Goal: Task Accomplishment & Management: Manage account settings

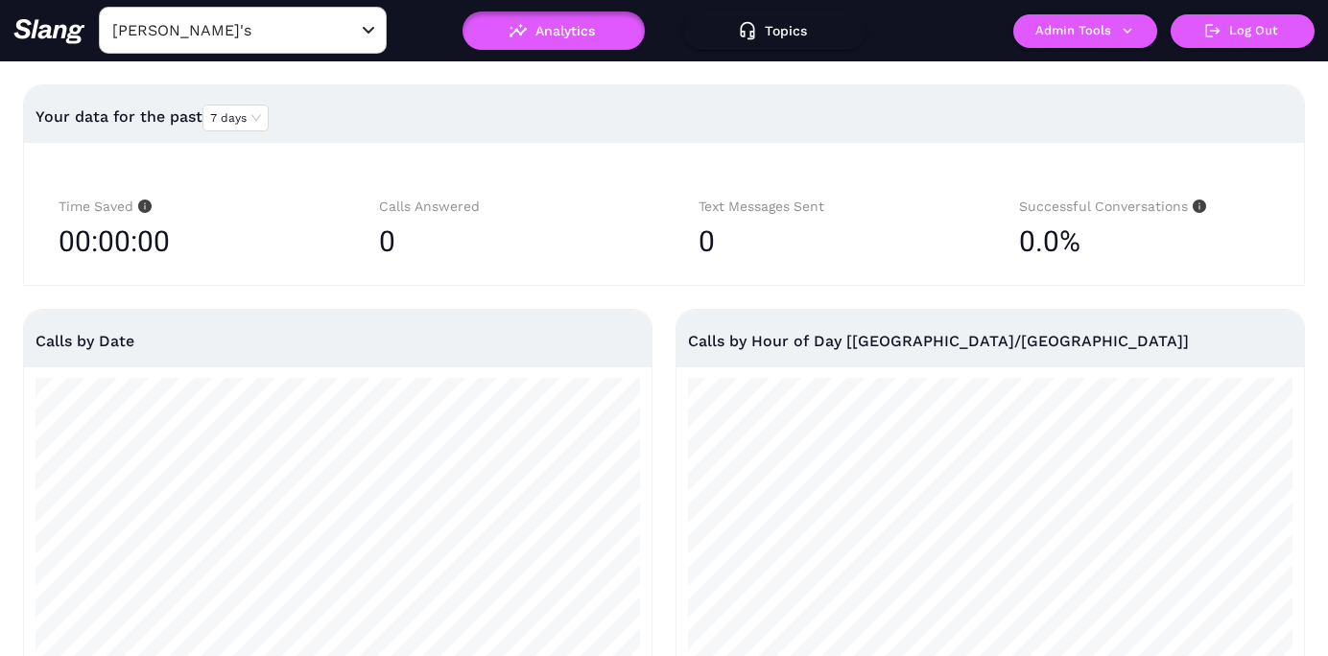
click at [247, 34] on input "[PERSON_NAME]'s" at bounding box center [212, 30] width 211 height 30
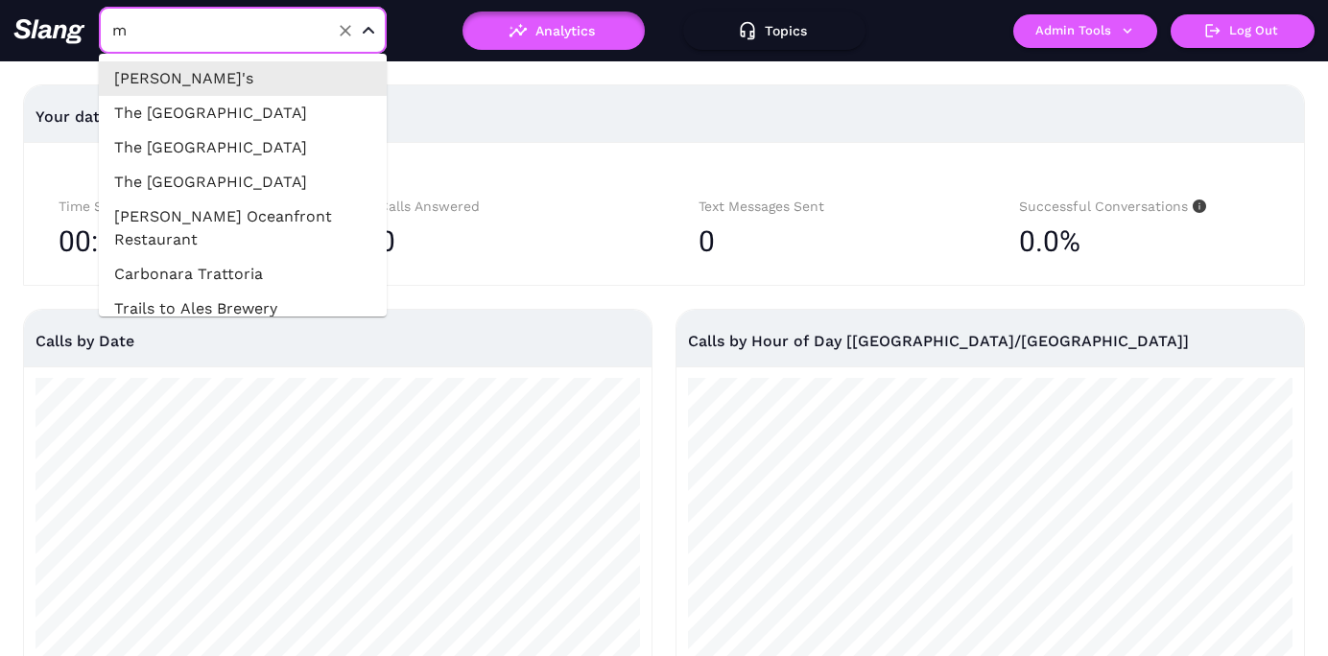
type input "mr"
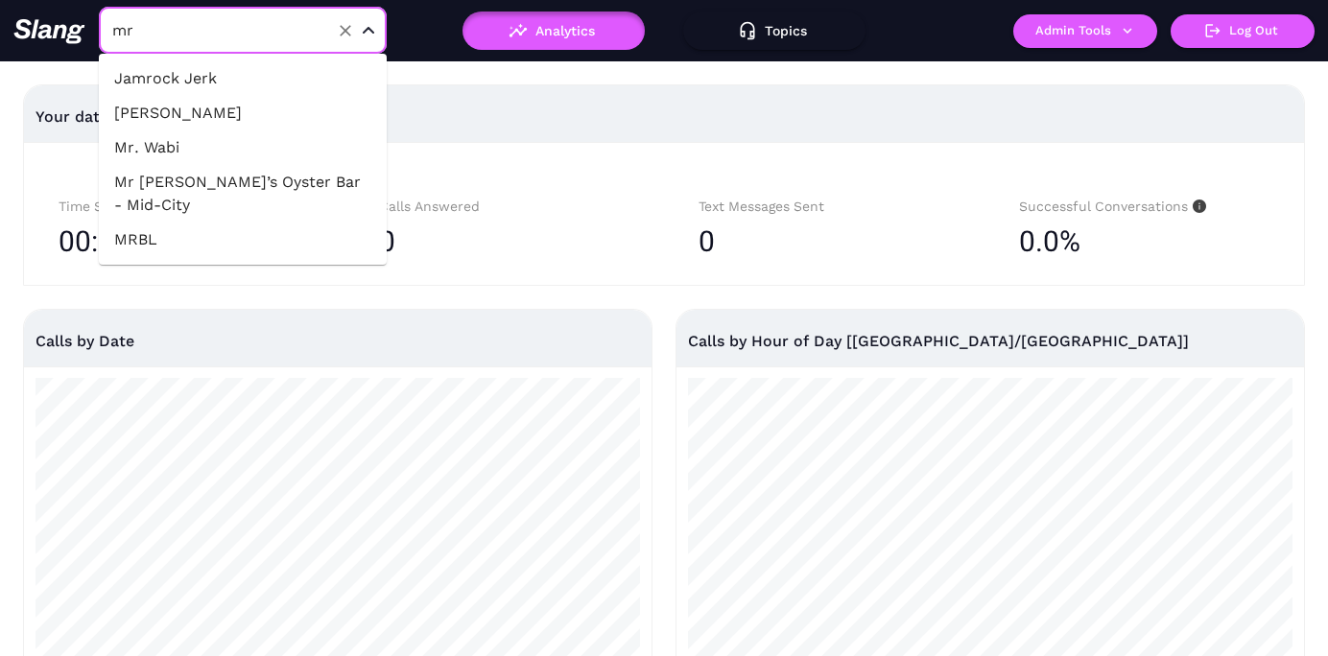
click at [187, 152] on li "Mr. Wabi" at bounding box center [243, 147] width 288 height 35
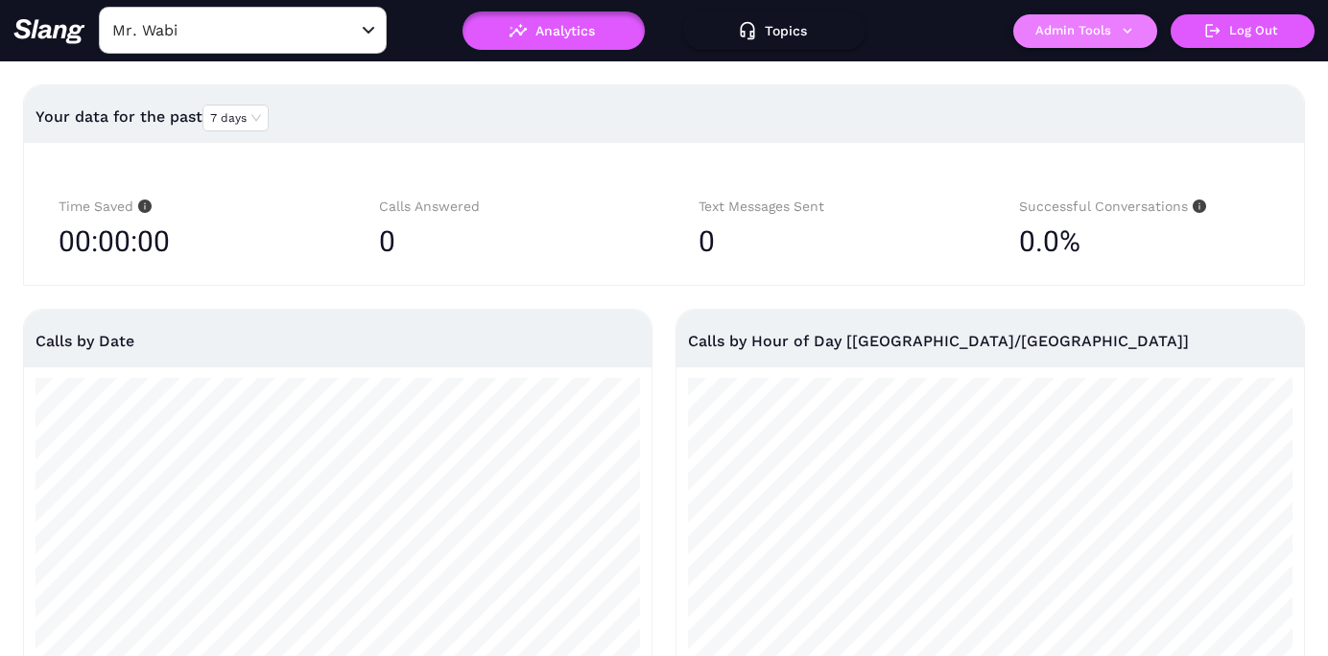
click at [1078, 35] on button "Admin Tools" at bounding box center [1085, 31] width 144 height 34
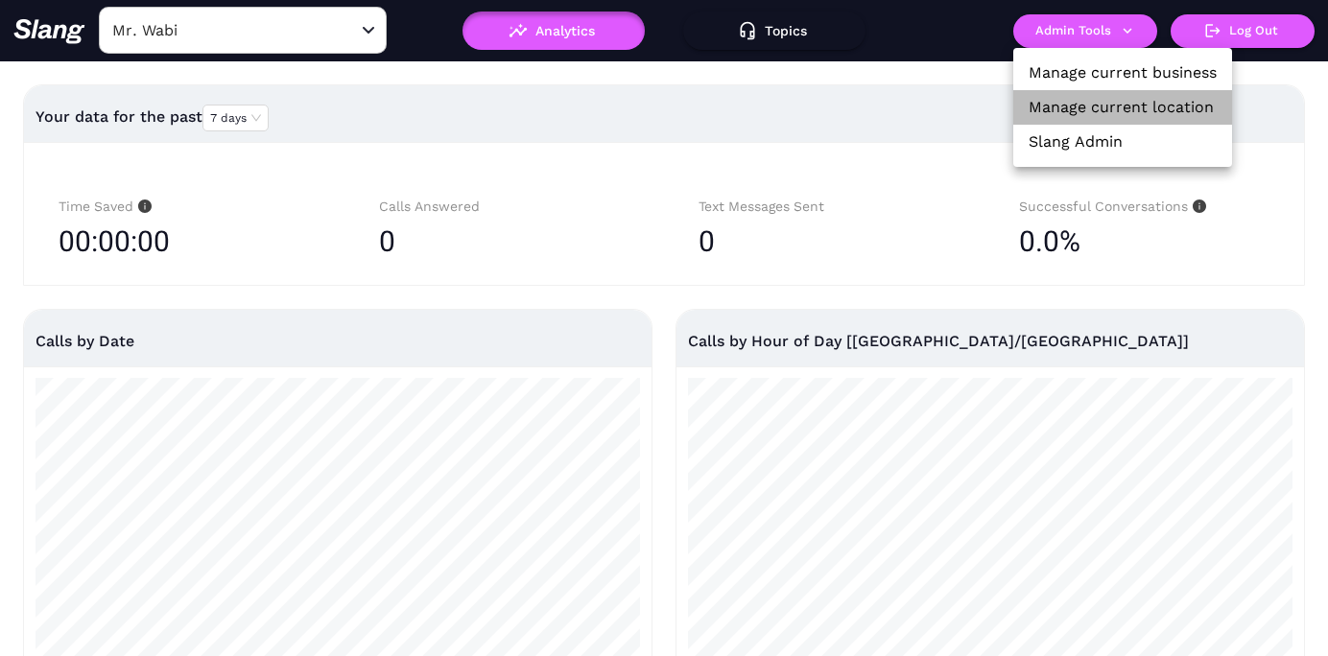
click at [1085, 101] on link "Manage current location" at bounding box center [1120, 107] width 185 height 23
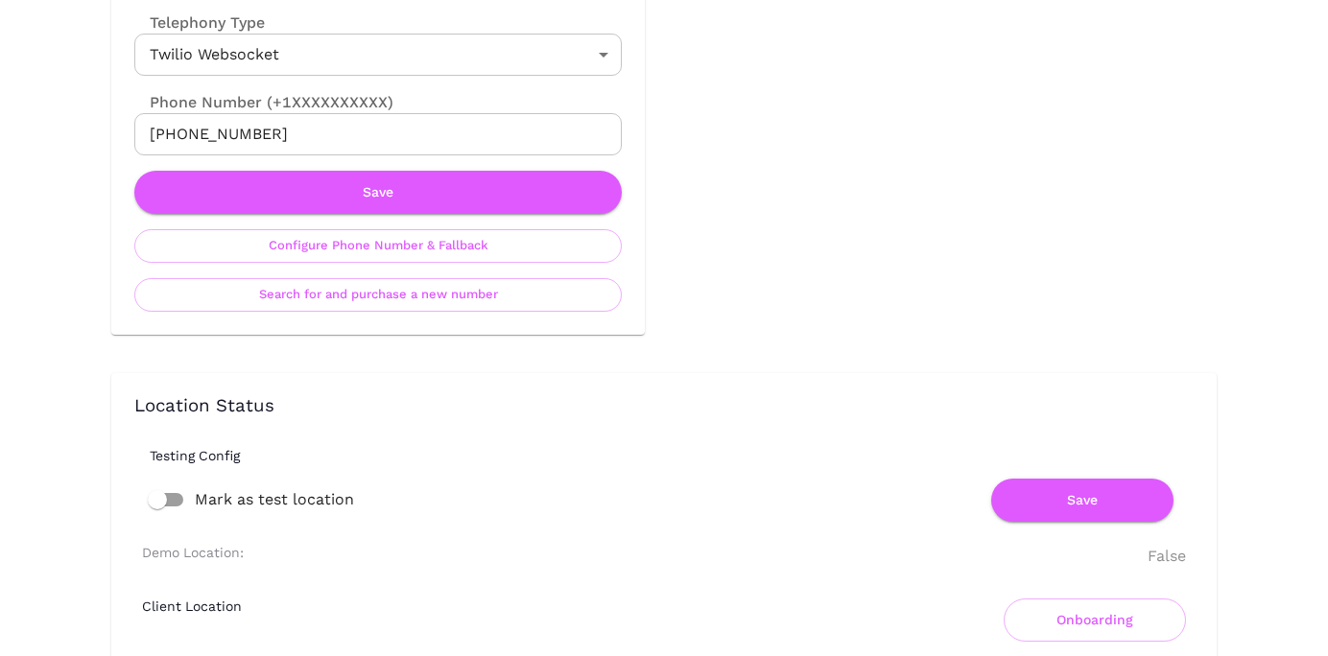
scroll to position [942, 0]
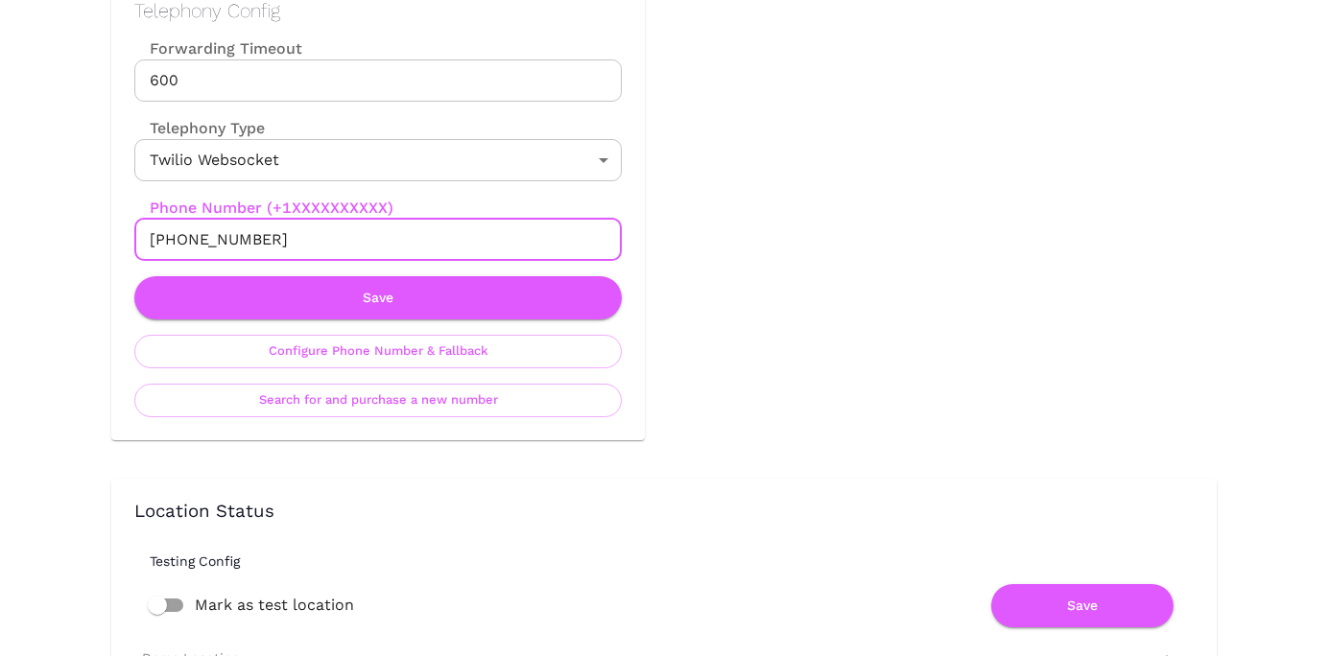
click at [260, 233] on input "[PHONE_NUMBER]" at bounding box center [377, 240] width 487 height 42
paste input "61468016220"
type input "[PHONE_NUMBER]"
click at [377, 294] on button "Save" at bounding box center [377, 297] width 487 height 43
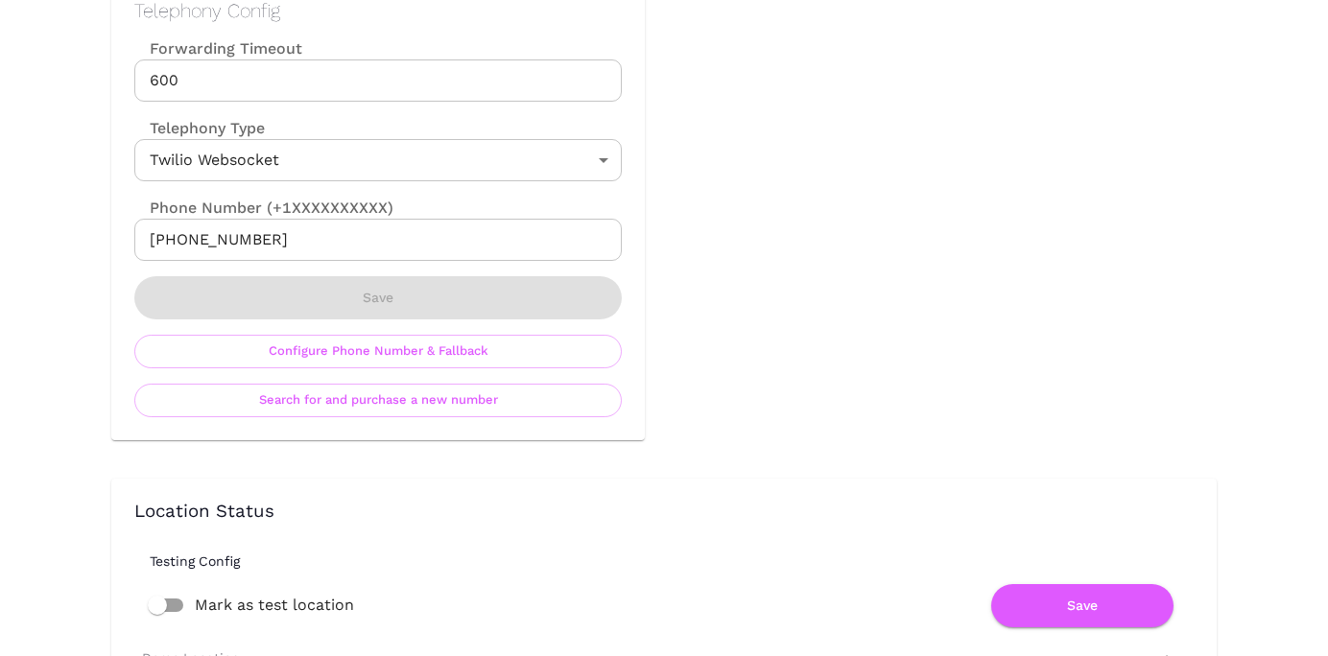
scroll to position [0, 0]
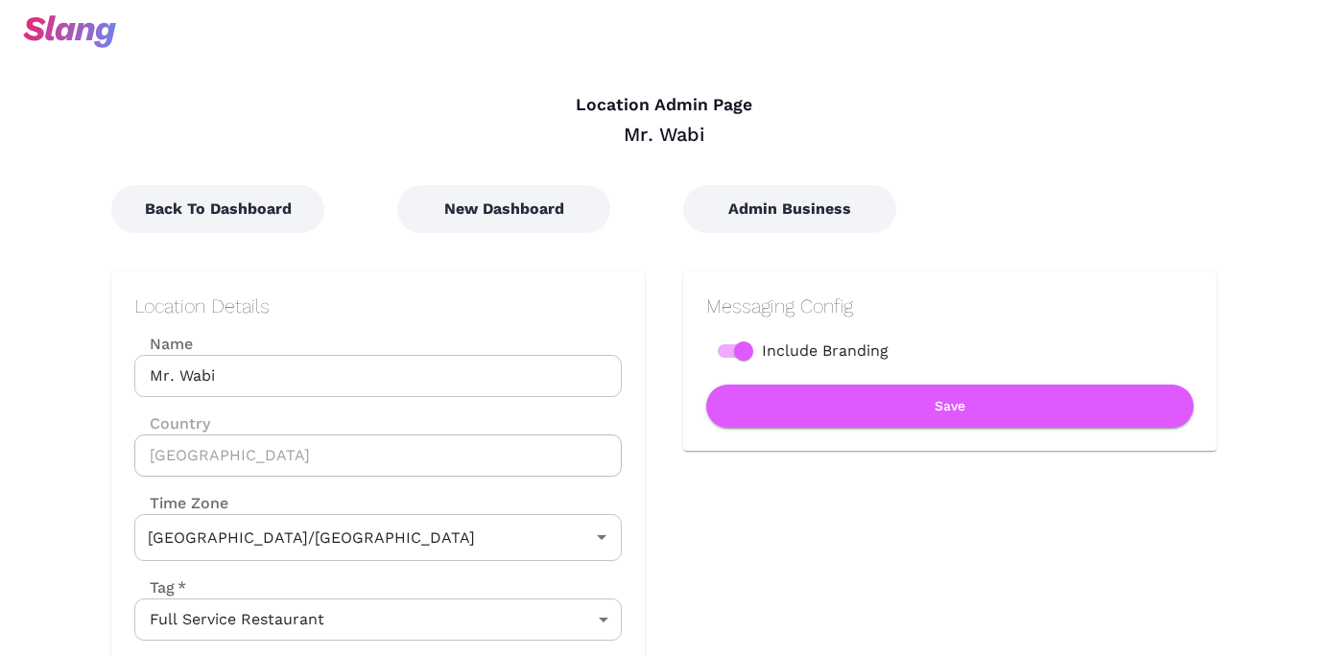
type input "Australian EST ([GEOGRAPHIC_DATA])"
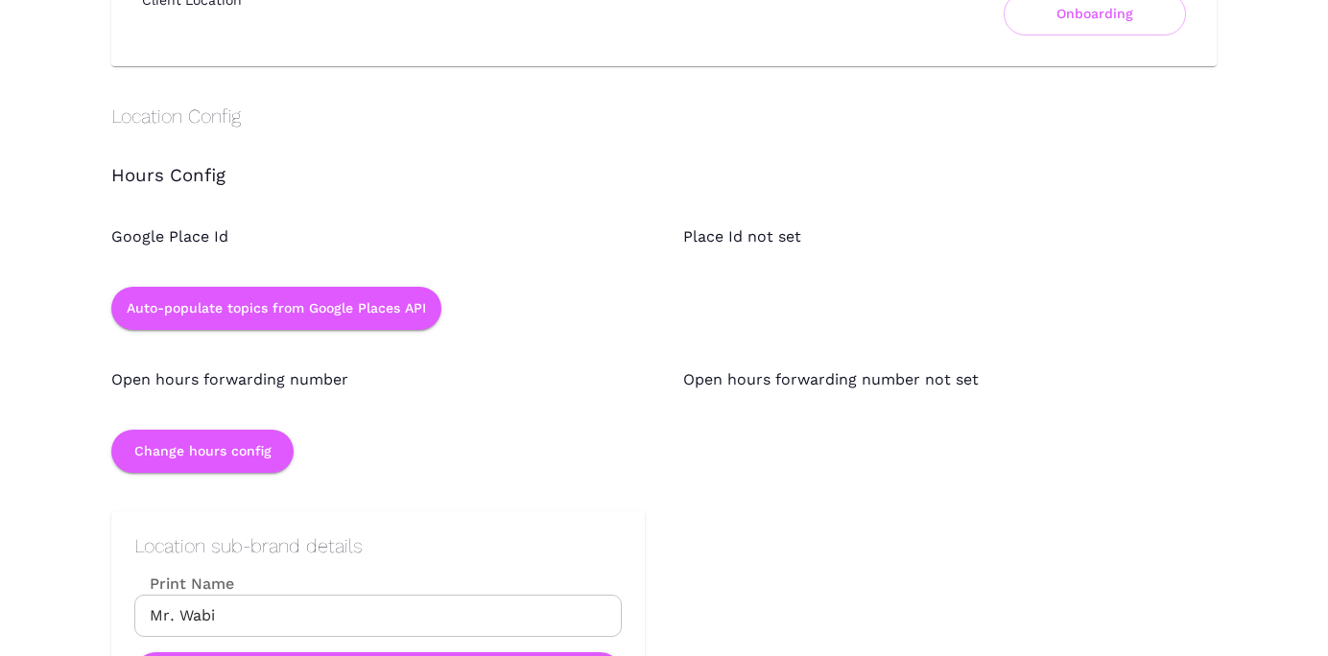
scroll to position [1661, 0]
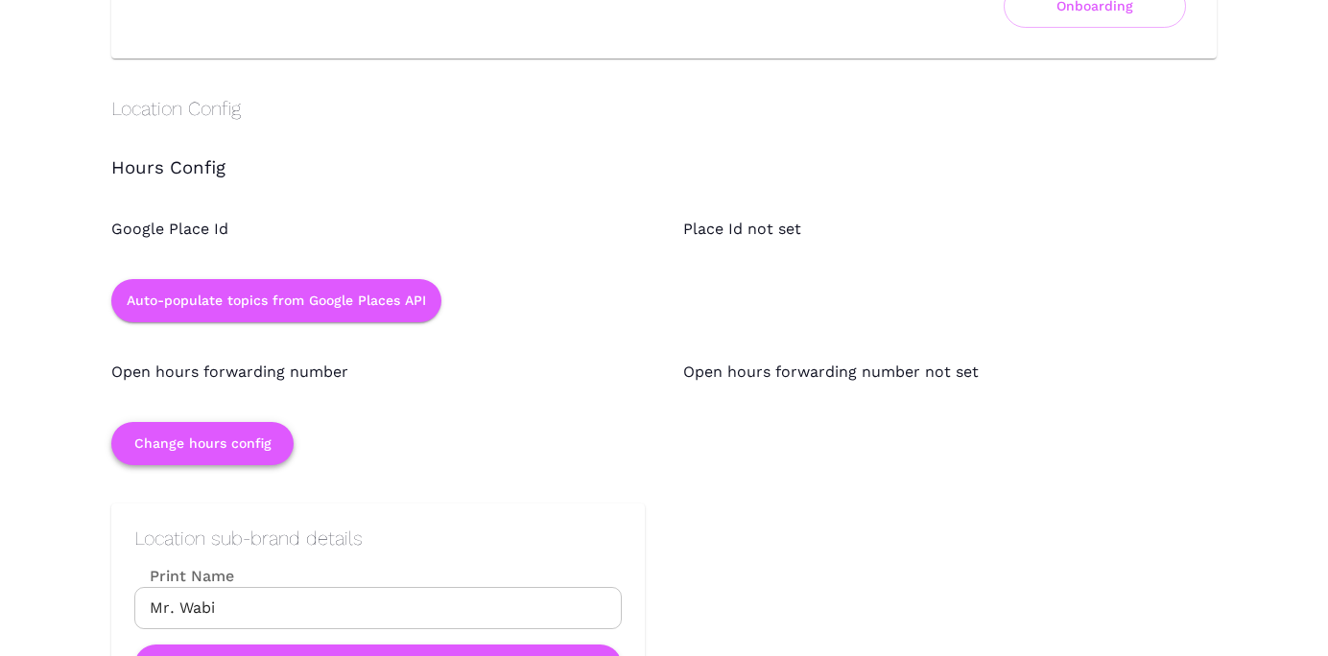
click at [265, 451] on button "Change hours config" at bounding box center [202, 443] width 182 height 43
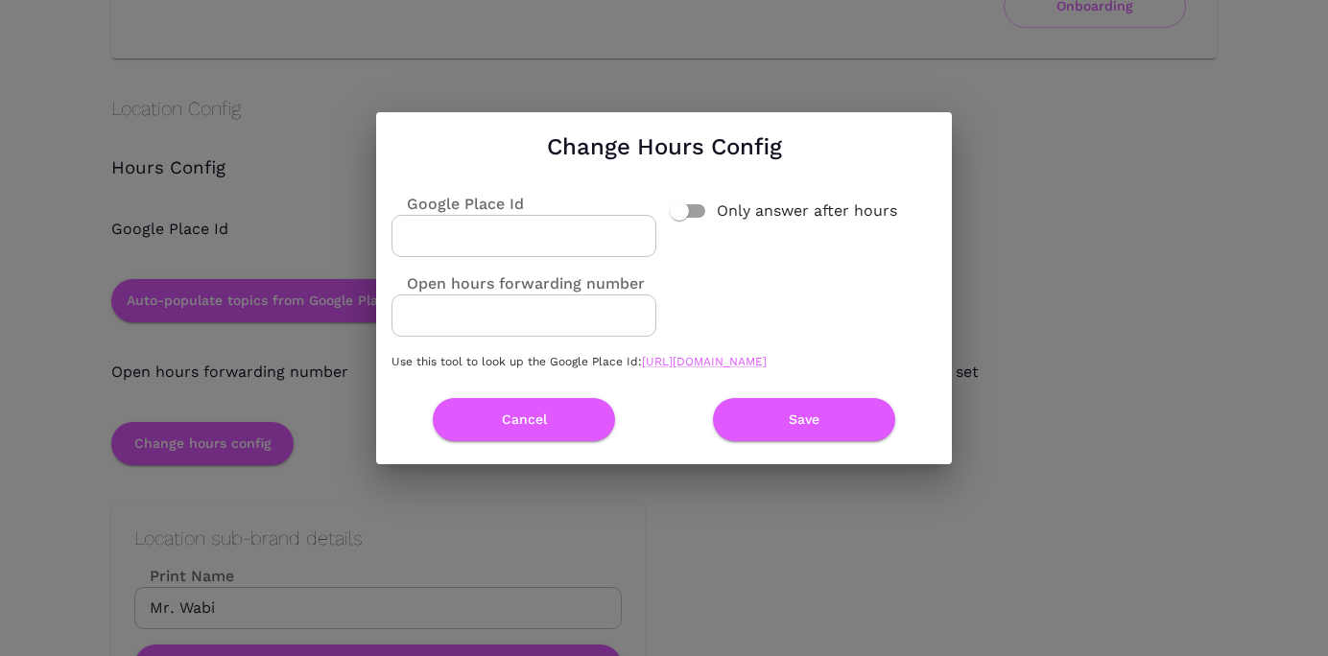
click at [588, 223] on input "Google Place Id" at bounding box center [523, 236] width 265 height 42
paste input "ChIJWwupZFpbkWsRIrFDDUy0OPY"
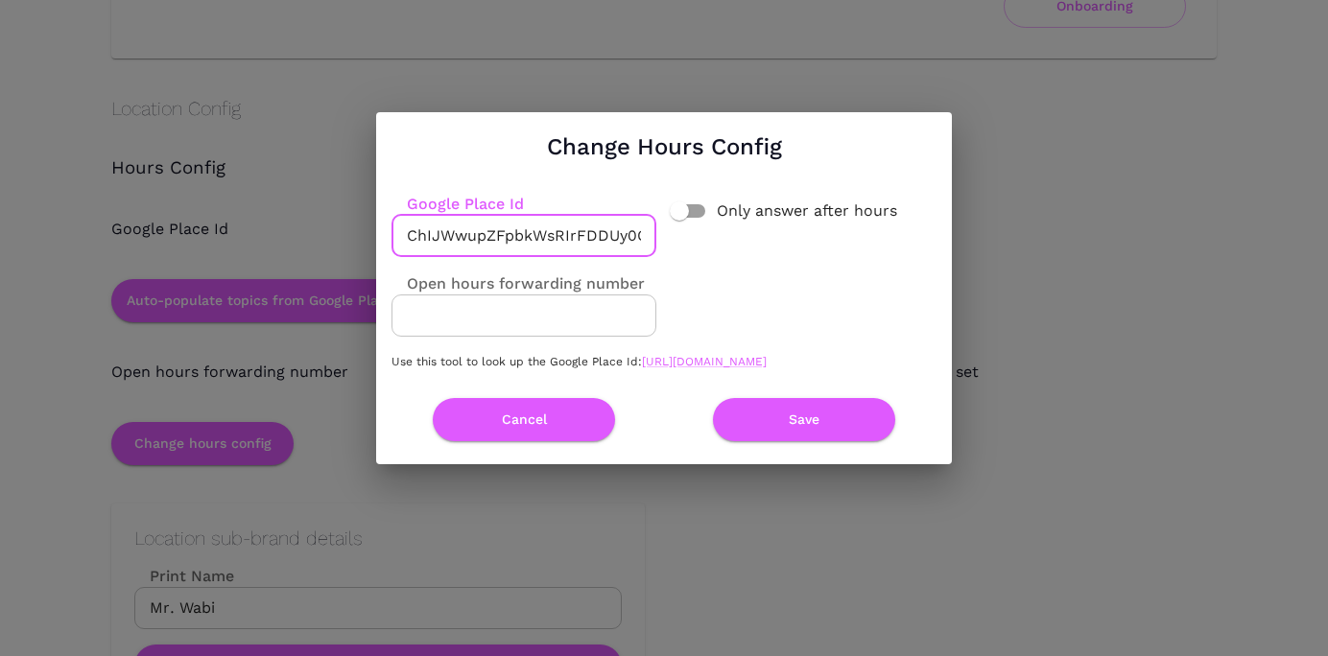
scroll to position [0, 23]
type input "ChIJWwupZFpbkWsRIrFDDUy0OPY"
click at [776, 423] on button "Save" at bounding box center [804, 419] width 182 height 43
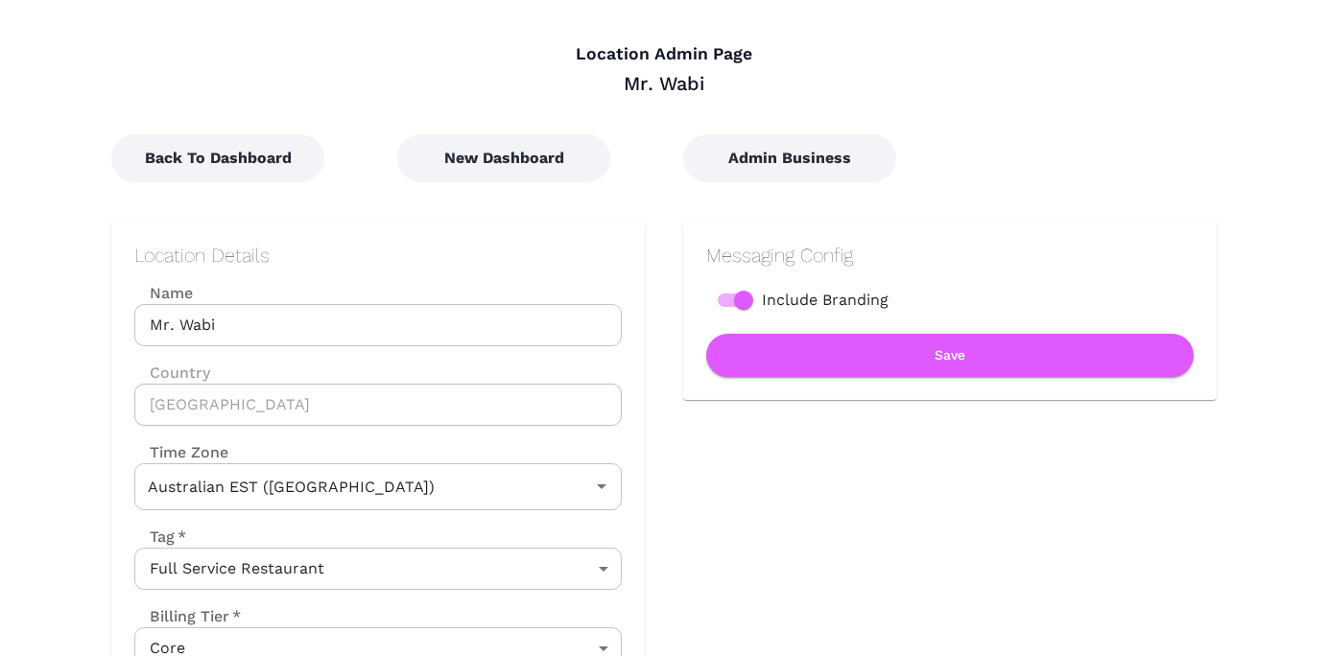
scroll to position [0, 0]
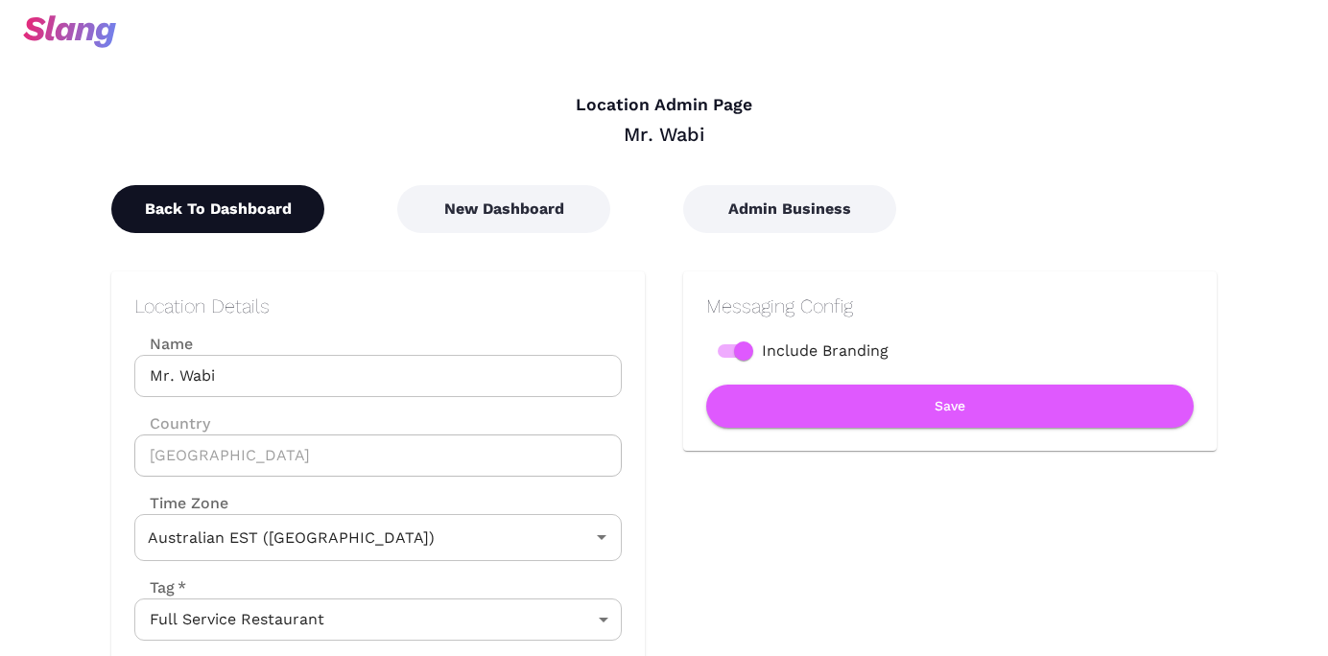
click at [250, 217] on button "Back To Dashboard" at bounding box center [217, 209] width 213 height 48
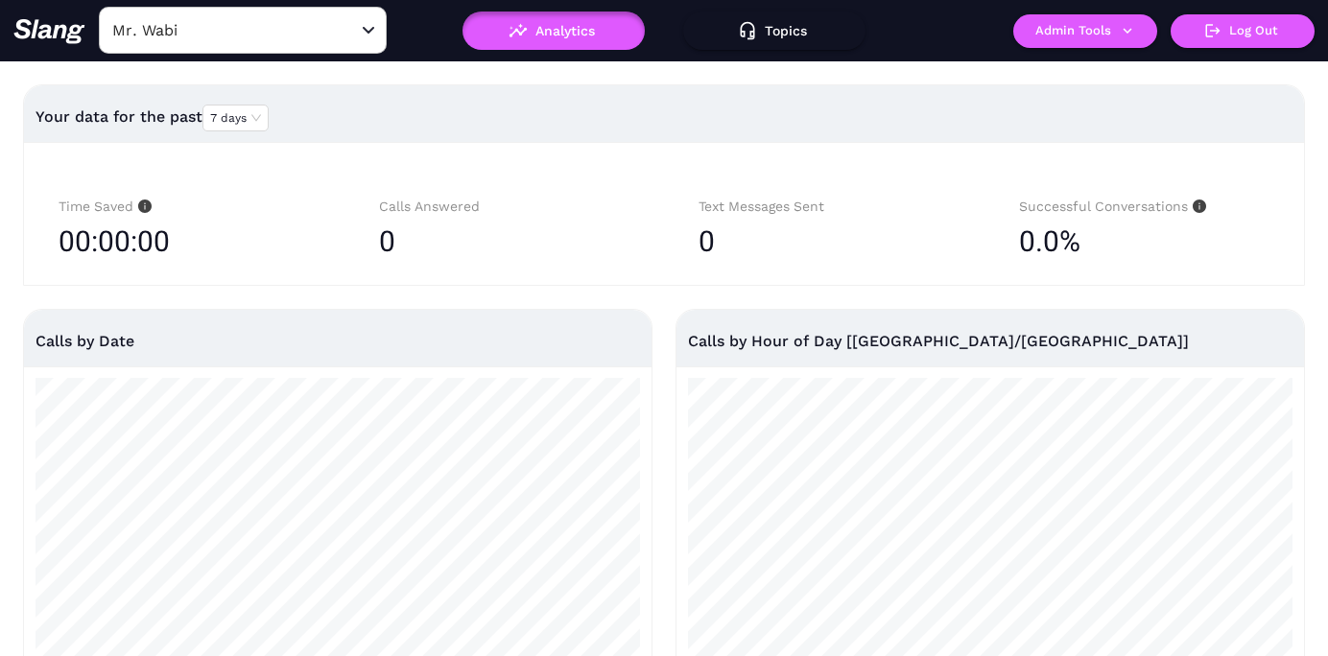
click at [277, 27] on input "Mr. Wabi" at bounding box center [212, 30] width 211 height 30
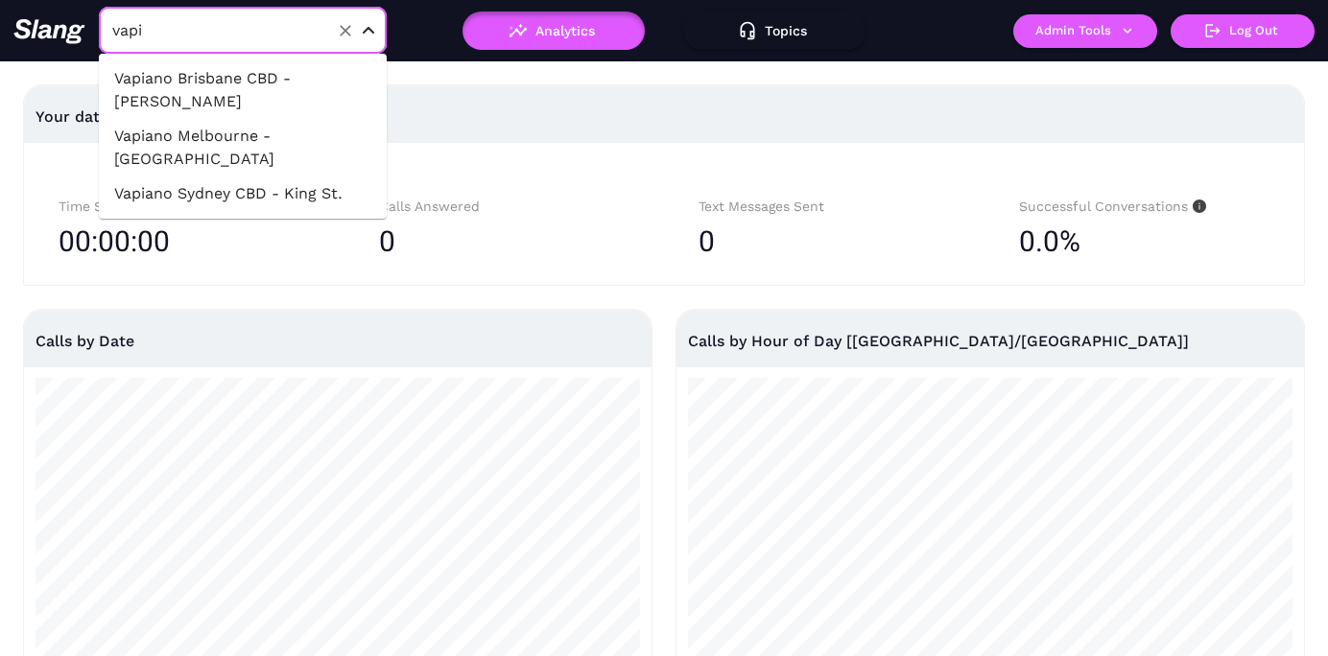
type input "vapia"
click at [293, 75] on li "Vapiano Brisbane CBD - [PERSON_NAME]" at bounding box center [243, 90] width 288 height 58
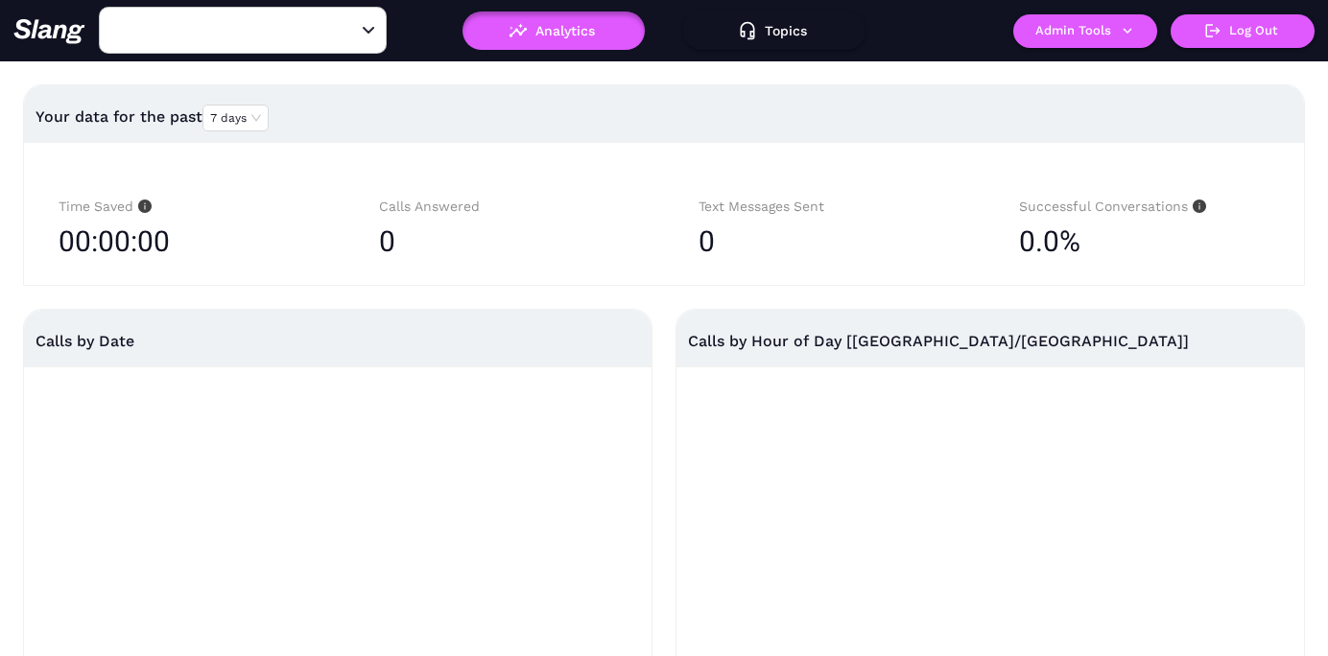
type input "Vapiano Brisbane CBD - [PERSON_NAME]"
click at [1078, 38] on button "Admin Tools" at bounding box center [1085, 31] width 144 height 34
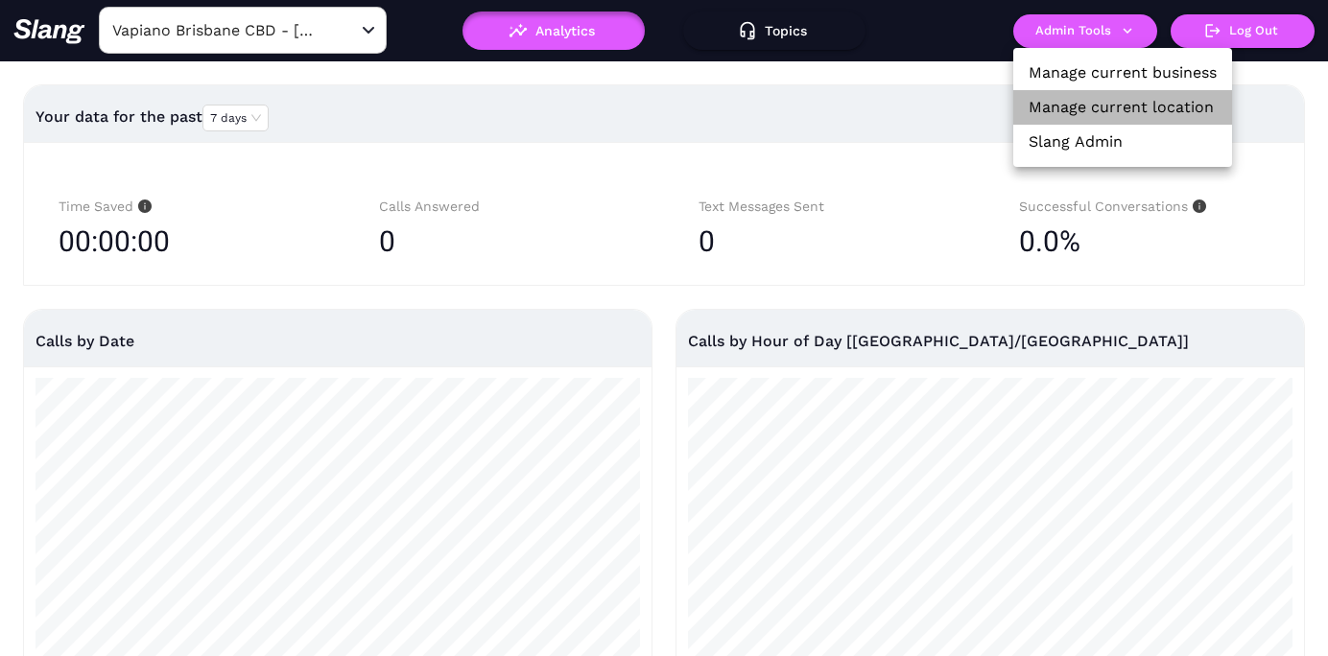
click at [1078, 110] on link "Manage current location" at bounding box center [1120, 107] width 185 height 23
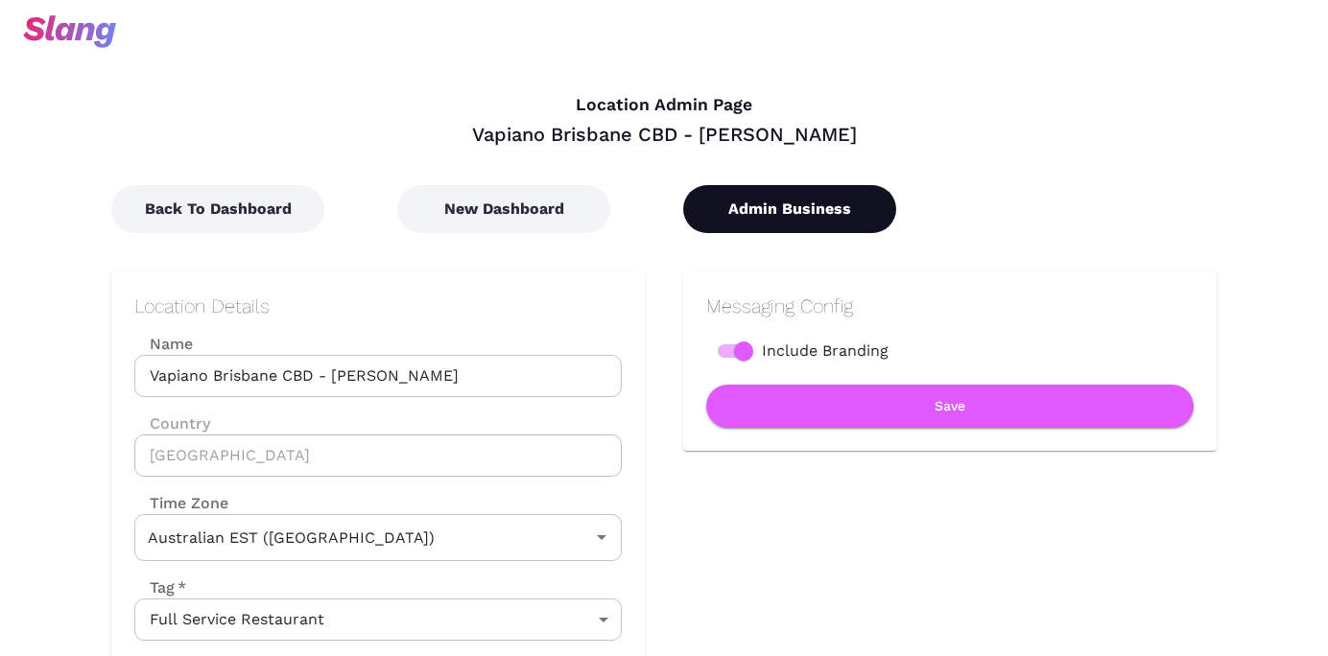
click at [782, 210] on button "Admin Business" at bounding box center [789, 209] width 213 height 48
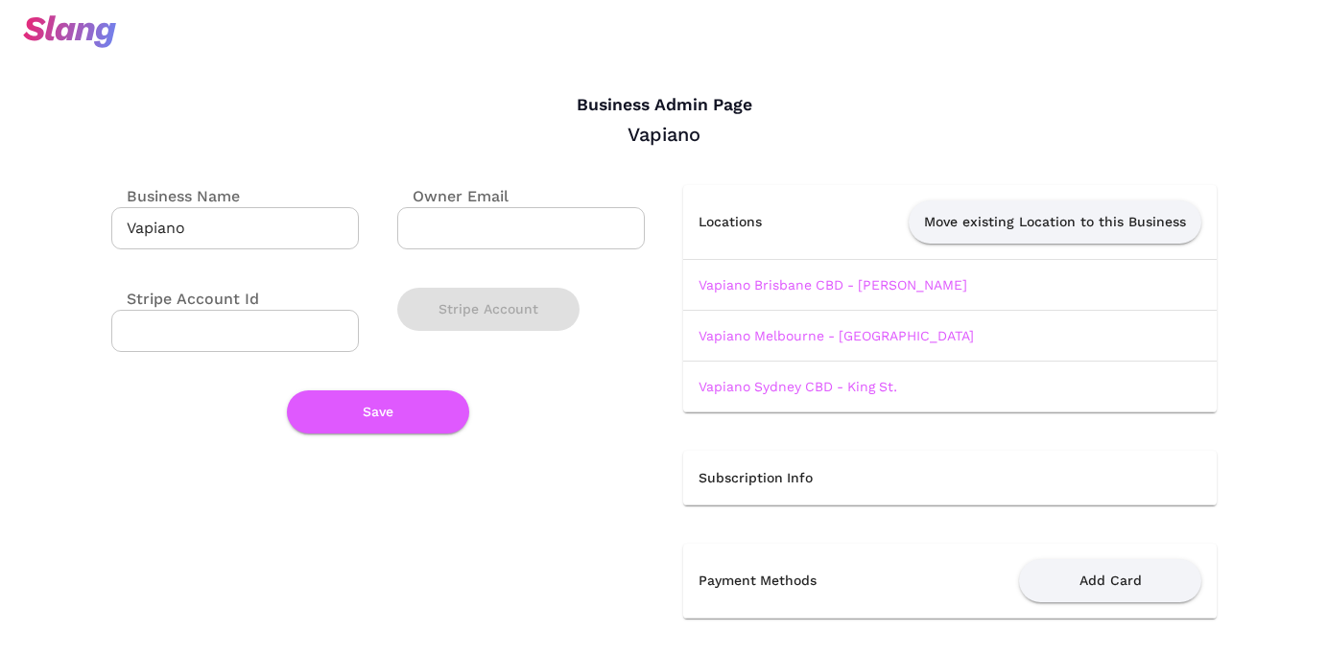
scroll to position [1, 0]
click at [765, 336] on link "Vapiano Melbourne - [GEOGRAPHIC_DATA]" at bounding box center [835, 334] width 275 height 15
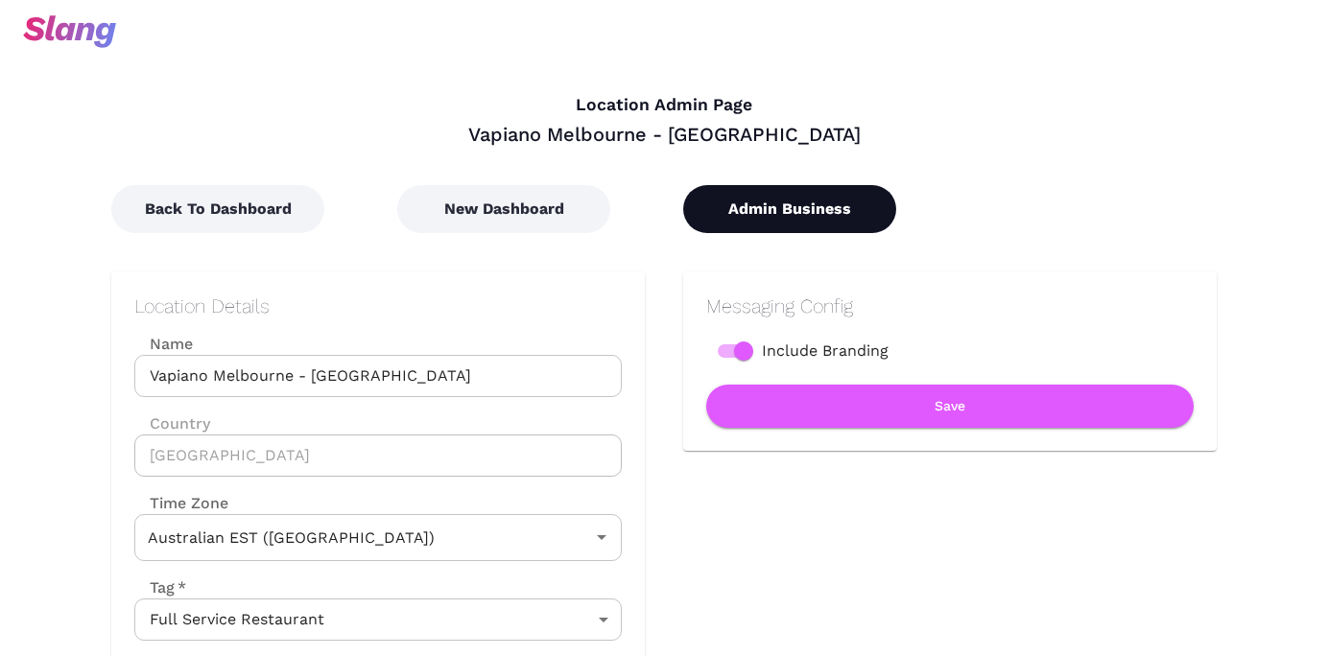
click at [749, 200] on button "Admin Business" at bounding box center [789, 209] width 213 height 48
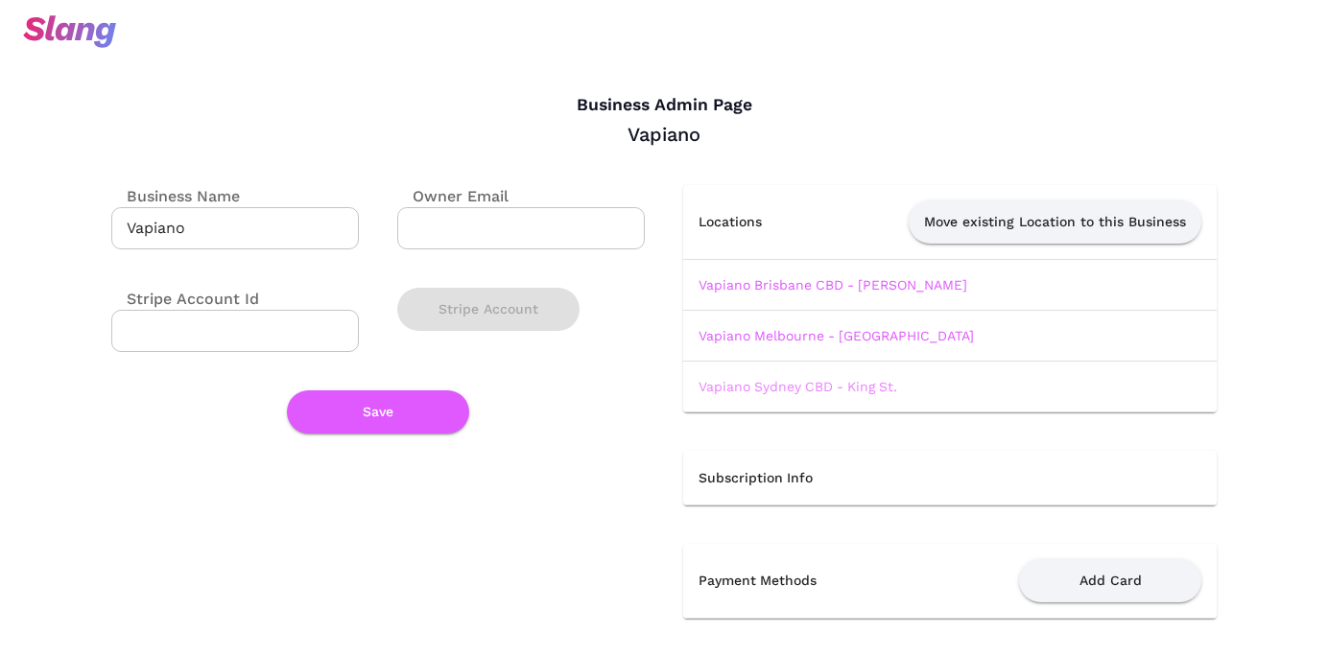
click at [732, 392] on link "Vapiano Sydney CBD - King St." at bounding box center [797, 386] width 199 height 15
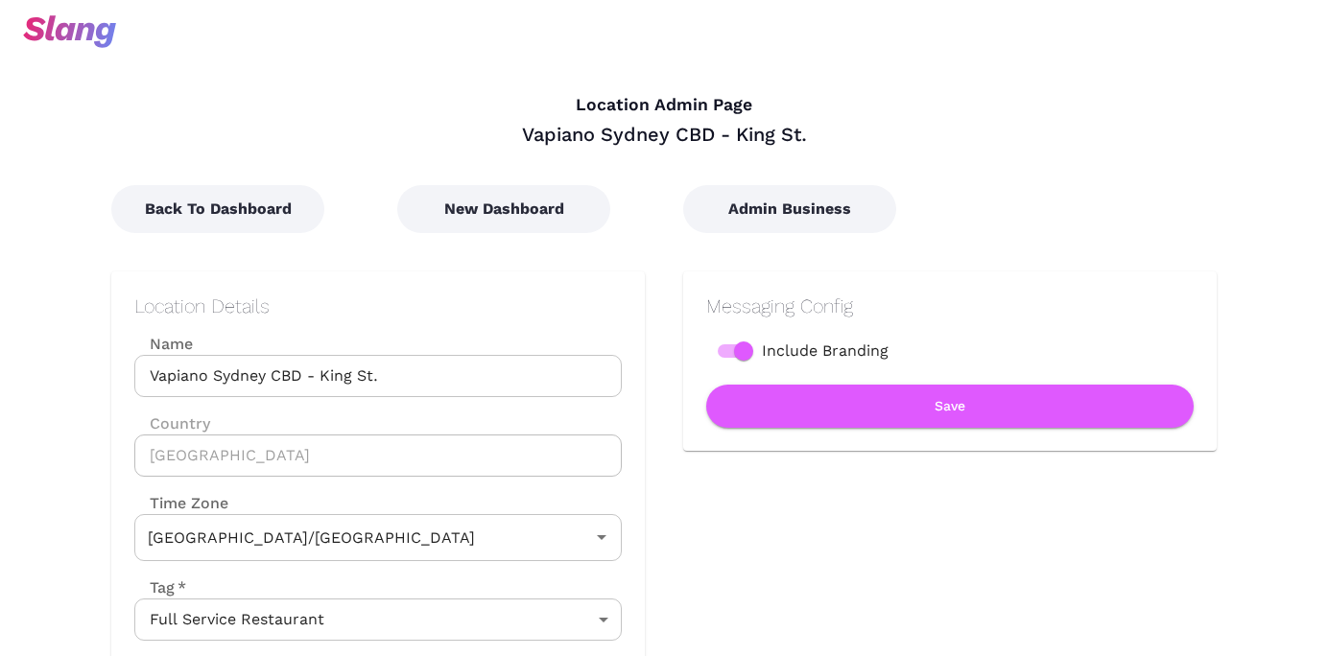
type input "Australian EDT ([GEOGRAPHIC_DATA])"
click at [274, 234] on div "Location Details Name [GEOGRAPHIC_DATA] - King St. Name Country [GEOGRAPHIC_DAT…" at bounding box center [359, 556] width 572 height 647
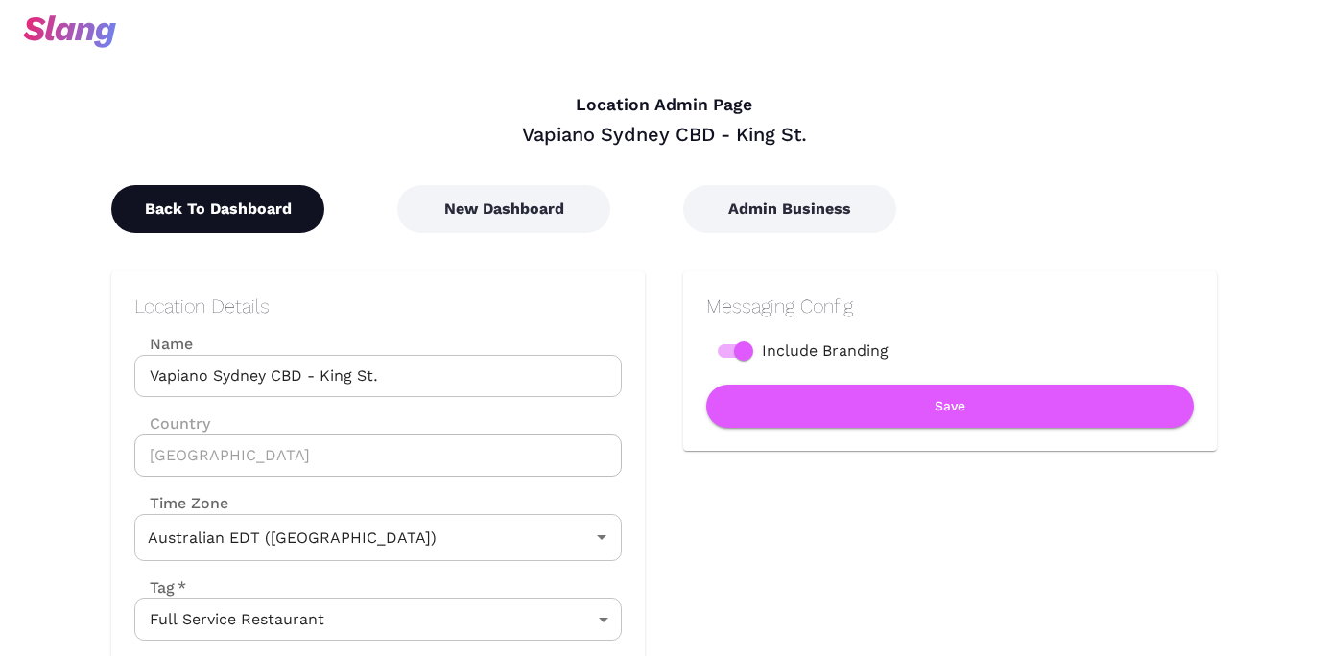
click at [274, 221] on button "Back To Dashboard" at bounding box center [217, 209] width 213 height 48
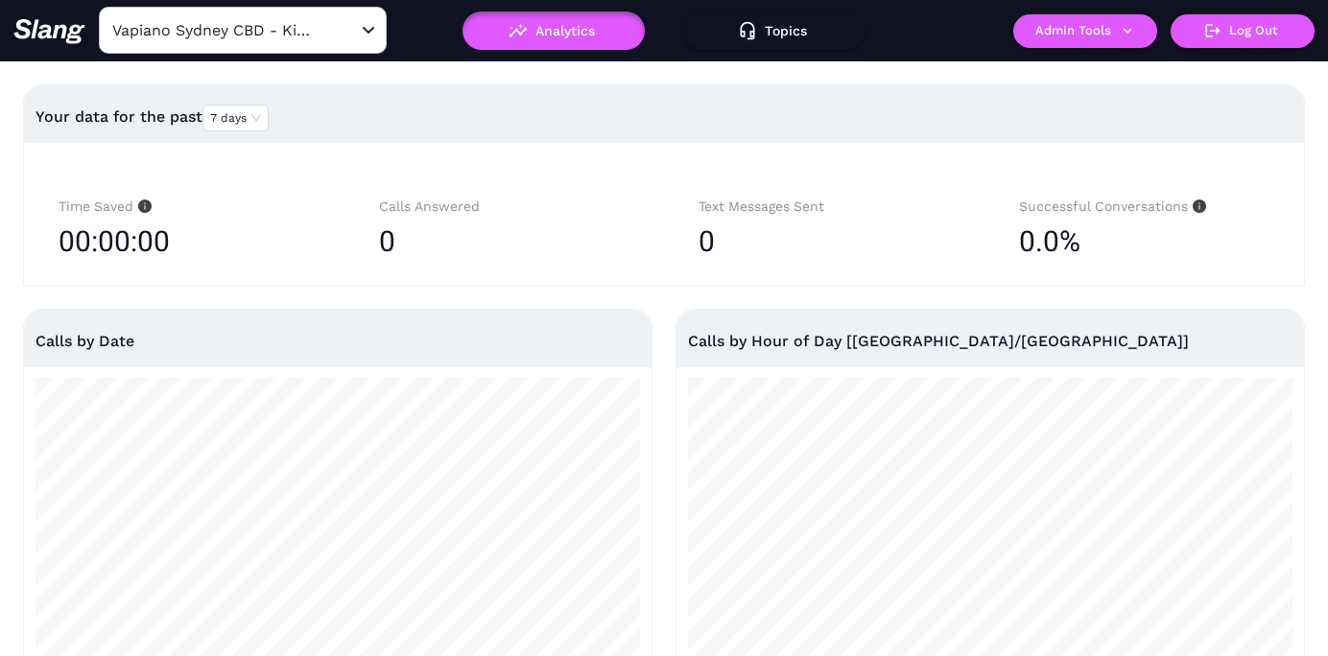
click at [266, 29] on input "Vapiano Sydney CBD - King St." at bounding box center [212, 30] width 211 height 30
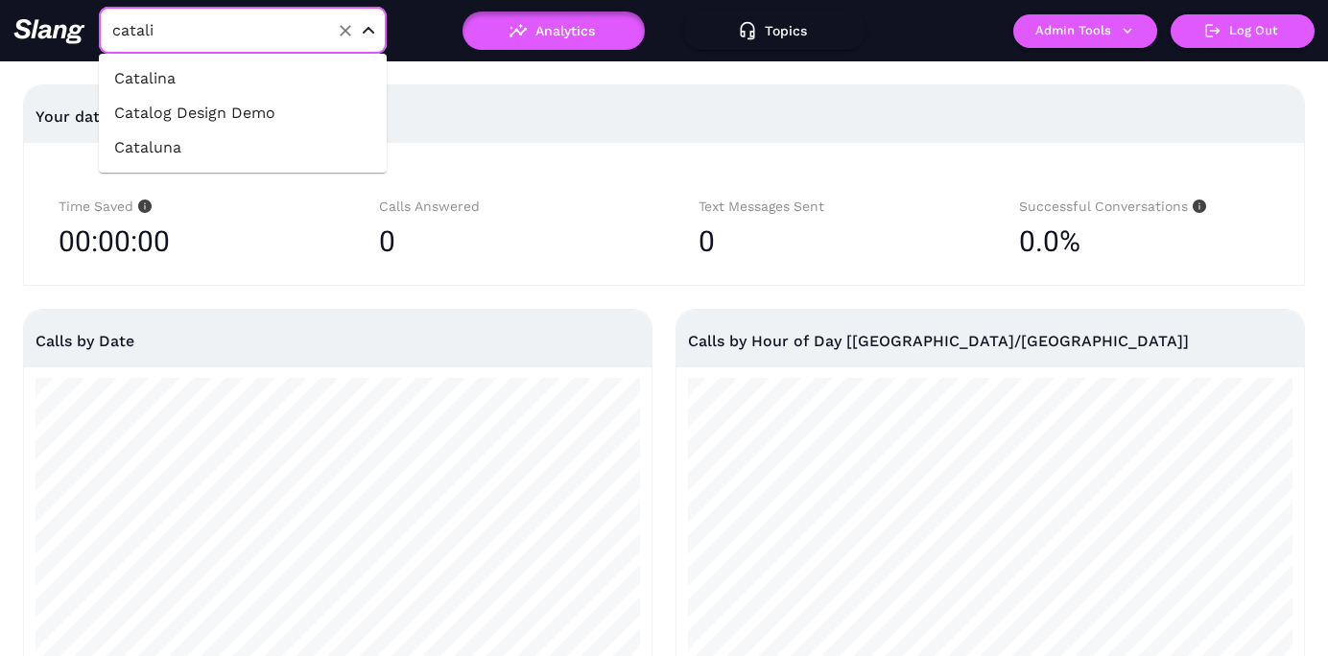
type input "catalin"
click at [263, 73] on li "Catalina" at bounding box center [243, 78] width 288 height 35
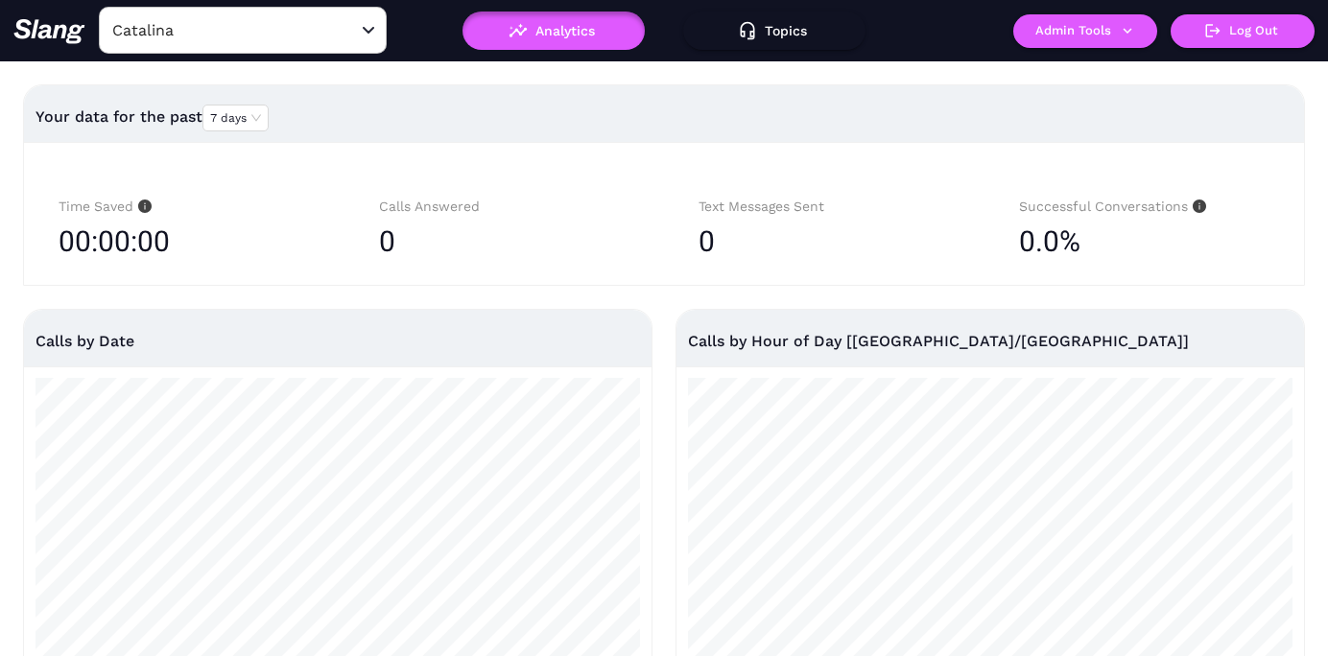
click at [1051, 29] on button "Admin Tools" at bounding box center [1085, 31] width 144 height 34
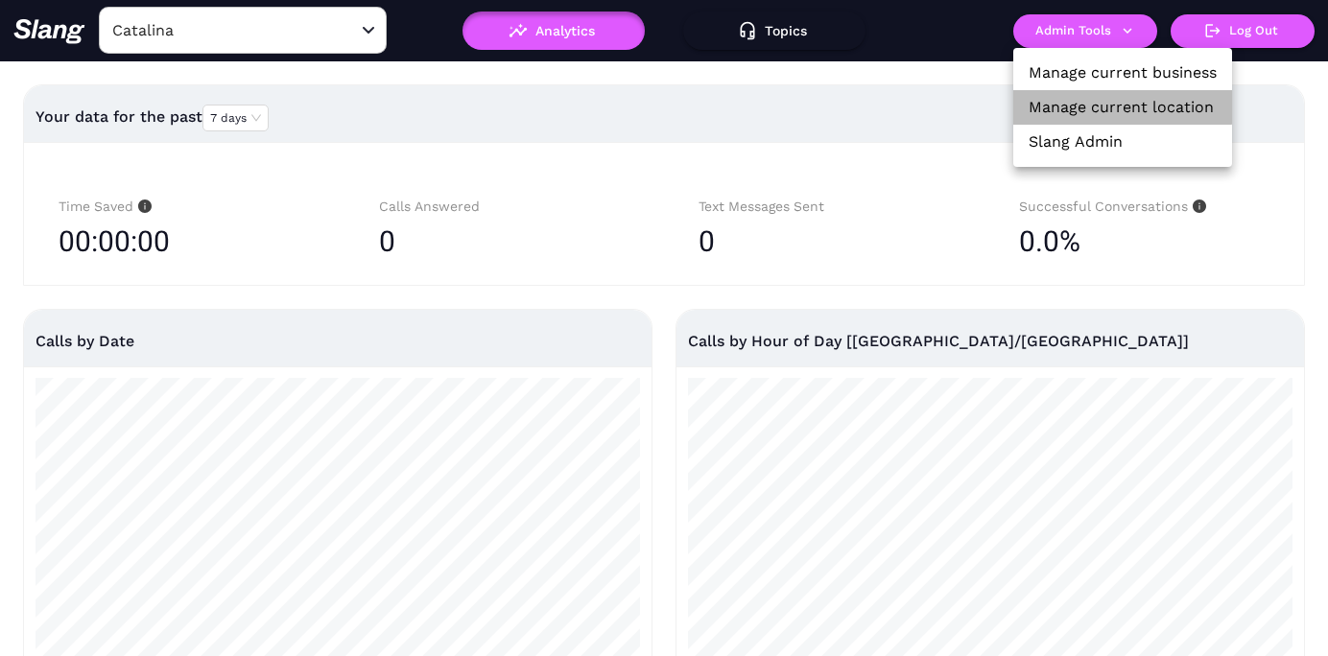
click at [1048, 97] on link "Manage current location" at bounding box center [1120, 107] width 185 height 23
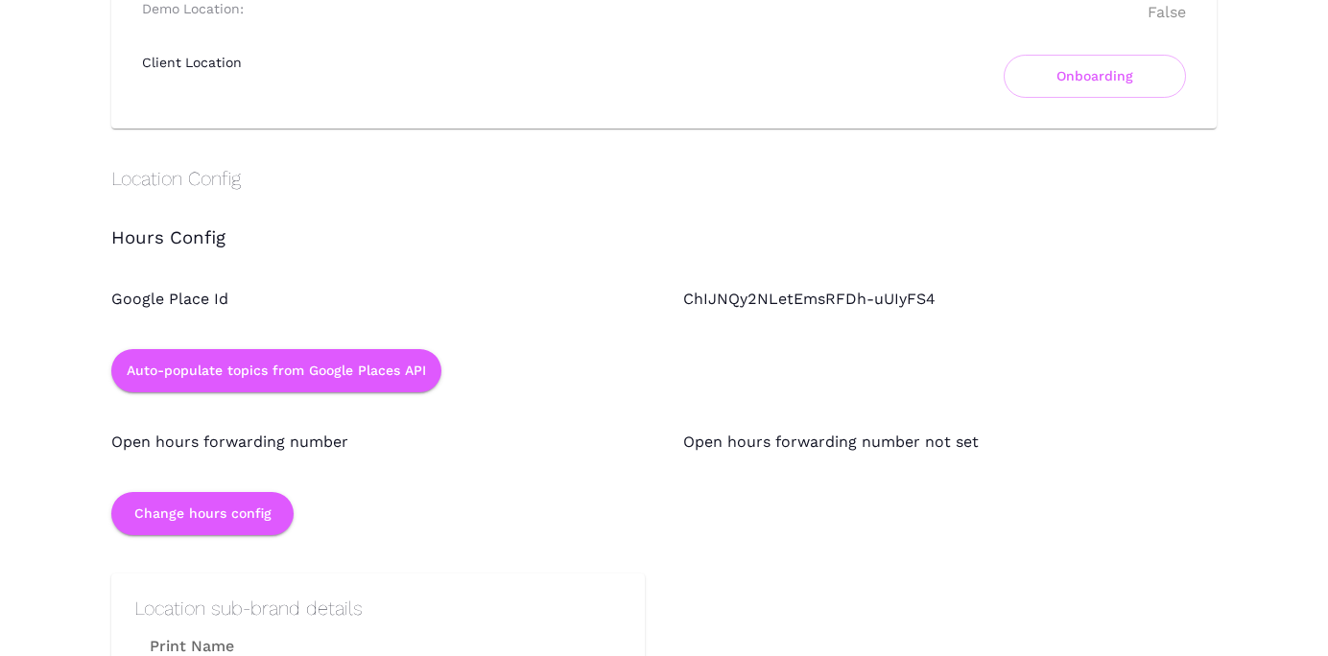
scroll to position [1676, 0]
